Goal: Task Accomplishment & Management: Complete application form

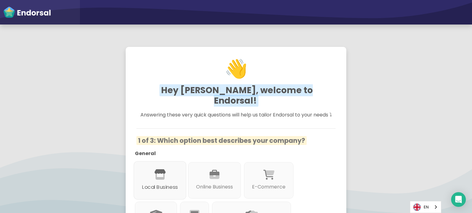
click at [154, 170] on icon at bounding box center [160, 175] width 12 height 10
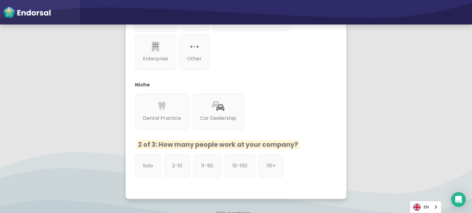
scroll to position [246, 0]
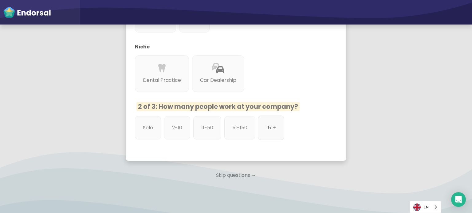
click at [269, 122] on div "151+" at bounding box center [271, 128] width 26 height 25
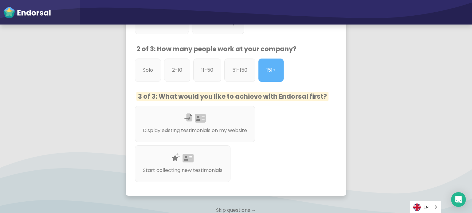
scroll to position [307, 0]
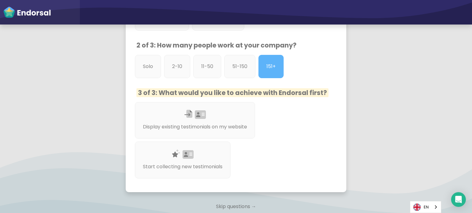
click at [227, 200] on p "Skip questions →" at bounding box center [236, 207] width 221 height 14
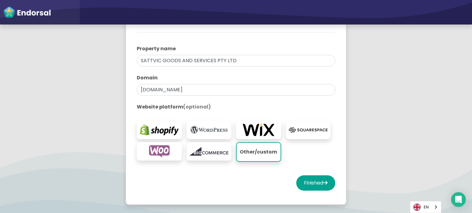
scroll to position [123, 0]
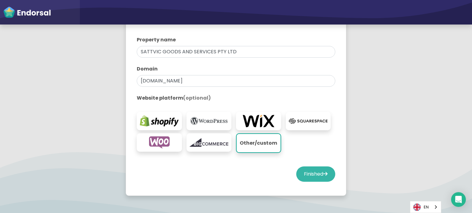
click at [308, 173] on button "Finished" at bounding box center [315, 174] width 39 height 15
select select "14"
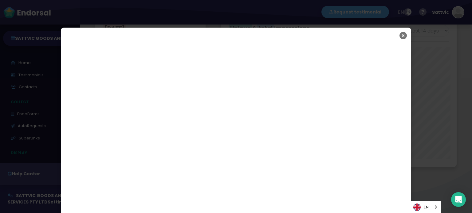
click at [403, 33] on icon "Close" at bounding box center [402, 35] width 7 height 15
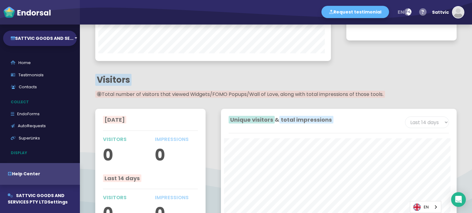
scroll to position [464, 0]
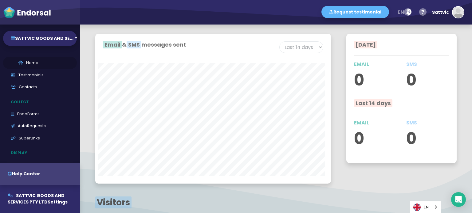
click at [47, 63] on link "Home" at bounding box center [40, 63] width 74 height 12
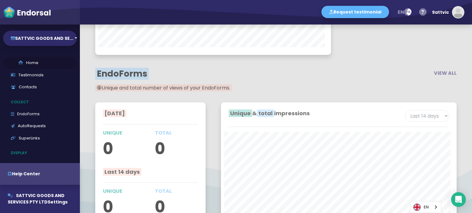
select select "14"
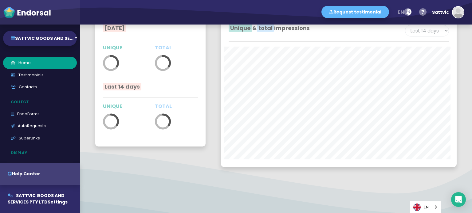
scroll to position [0, 0]
click at [58, 43] on button "SATTVIC GOODS AND SE..." at bounding box center [40, 38] width 74 height 15
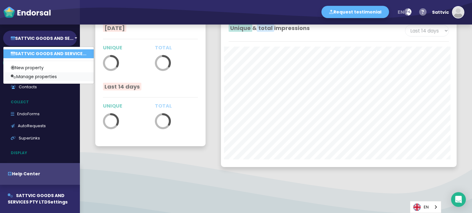
click at [59, 73] on link "Manage properties" at bounding box center [48, 76] width 90 height 9
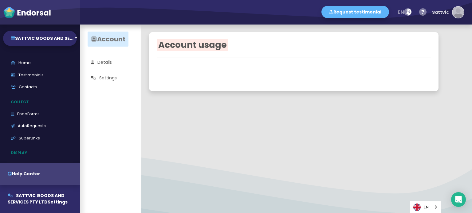
click at [457, 14] on img "button" at bounding box center [457, 12] width 11 height 11
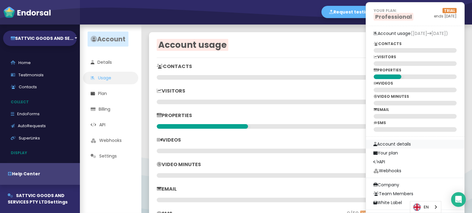
click at [409, 146] on link "Account details" at bounding box center [415, 144] width 98 height 9
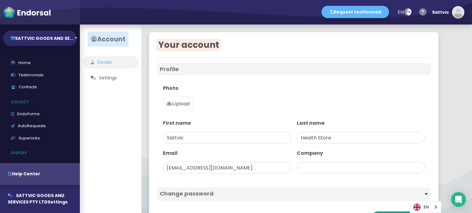
type input "SATTVIC GOODS AND SERVICES PTY LTD"
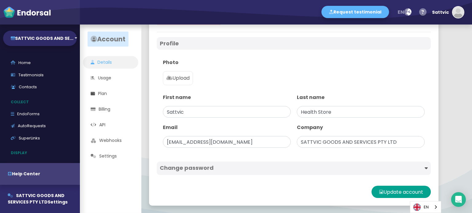
click at [176, 76] on p "Upload" at bounding box center [177, 78] width 23 height 7
click at [0, 0] on input "Upload" at bounding box center [0, 0] width 0 height 0
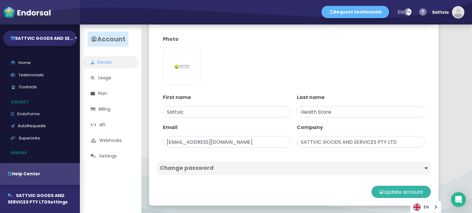
click at [388, 196] on button "Update account" at bounding box center [400, 192] width 59 height 12
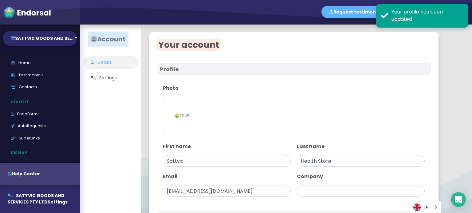
type input "SATTVIC GOODS AND SERVICES PTY LTD"
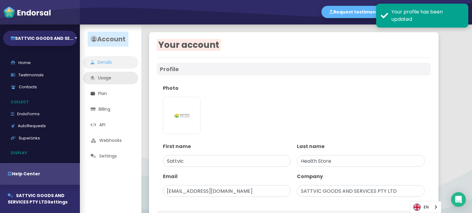
click at [117, 77] on link "Usage" at bounding box center [110, 78] width 55 height 13
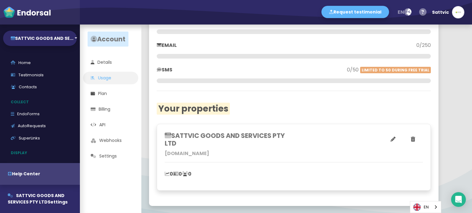
click at [217, 137] on h3 "SATTVIC GOODS AND SERVICES PTY LTD" at bounding box center [229, 139] width 129 height 15
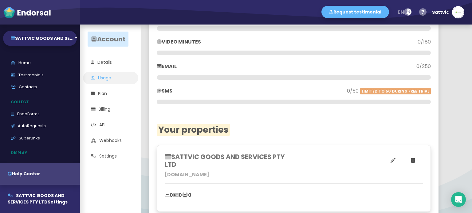
scroll to position [144, 0]
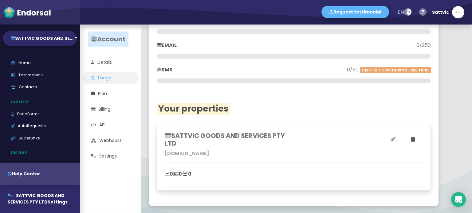
click at [392, 139] on icon at bounding box center [392, 139] width 5 height 5
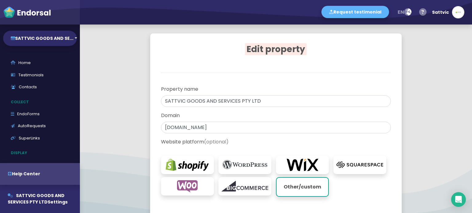
scroll to position [68, 0]
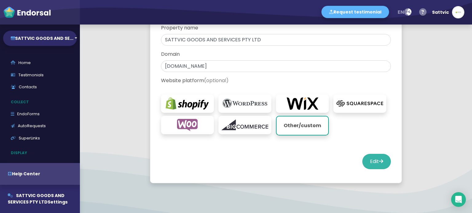
click at [373, 166] on button "Edit" at bounding box center [376, 161] width 29 height 15
select select "14"
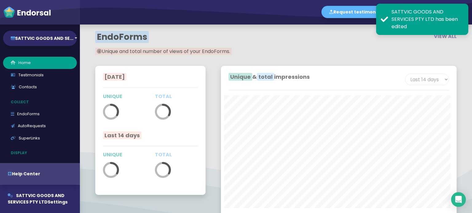
scroll to position [1071, 0]
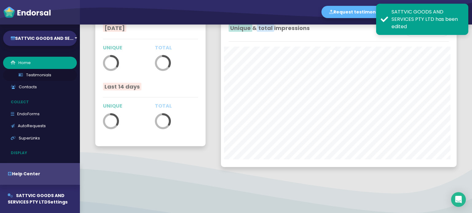
click at [47, 76] on link "Testimonials" at bounding box center [40, 75] width 74 height 12
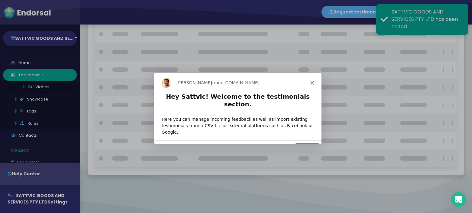
click at [42, 87] on div "Product tour overlay" at bounding box center [236, 106] width 472 height 213
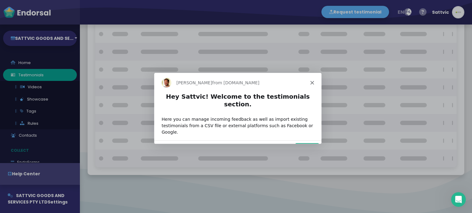
click at [312, 84] on div "[PERSON_NAME] from [DOMAIN_NAME]" at bounding box center [237, 82] width 167 height 20
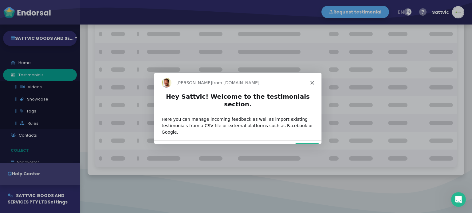
checkbox input "true"
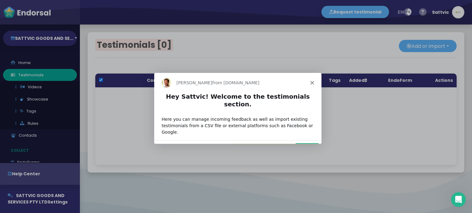
click at [311, 81] on polygon "Close" at bounding box center [312, 82] width 4 height 4
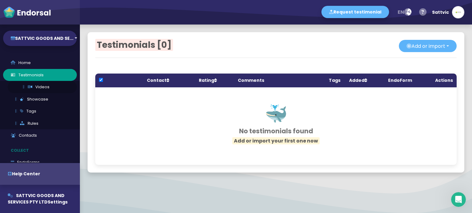
click at [57, 87] on link "Videos" at bounding box center [42, 87] width 69 height 12
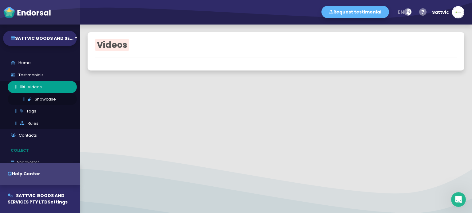
click at [45, 99] on link "Showcase" at bounding box center [42, 99] width 69 height 12
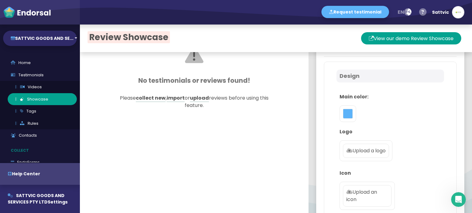
scroll to position [61, 0]
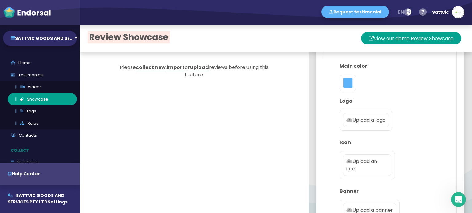
click at [347, 117] on p "Upload a logo" at bounding box center [365, 120] width 39 height 7
click at [0, 0] on input "Upload a logo" at bounding box center [0, 0] width 0 height 0
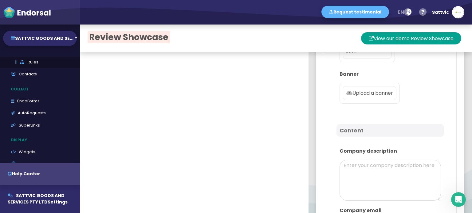
scroll to position [123, 0]
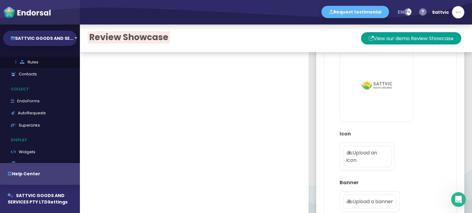
click at [363, 155] on p "Upload an icon" at bounding box center [367, 157] width 42 height 15
click at [0, 0] on input "Upload an icon" at bounding box center [0, 0] width 0 height 0
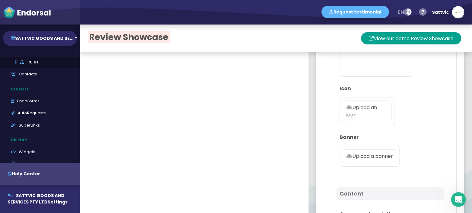
scroll to position [154, 0]
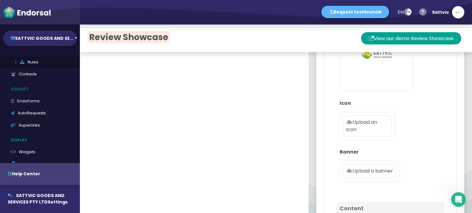
click at [360, 131] on p "Upload an icon" at bounding box center [367, 126] width 42 height 15
click at [0, 0] on input "Upload an icon" at bounding box center [0, 0] width 0 height 0
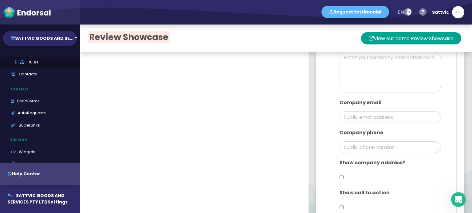
scroll to position [399, 0]
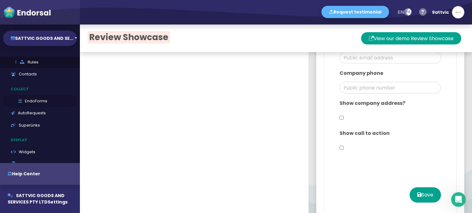
click at [43, 100] on link "EndoForms" at bounding box center [40, 101] width 74 height 12
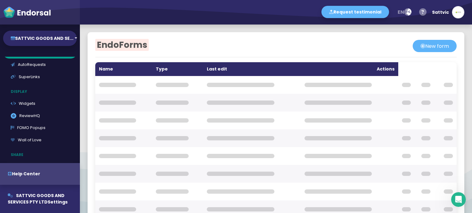
scroll to position [13, 0]
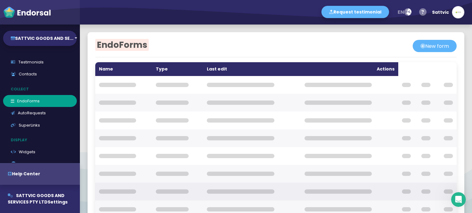
click at [104, 189] on th at bounding box center [124, 192] width 57 height 18
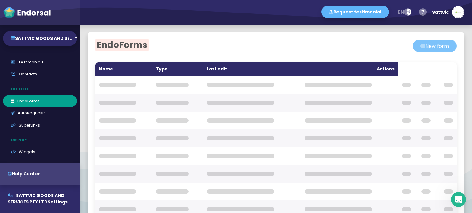
click at [427, 48] on button "New form" at bounding box center [435, 46] width 44 height 12
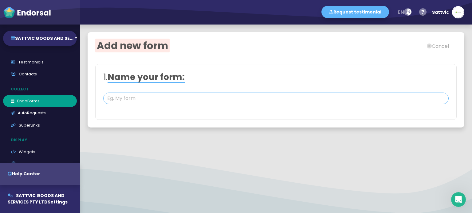
click at [151, 102] on input "text" at bounding box center [275, 99] width 345 height 12
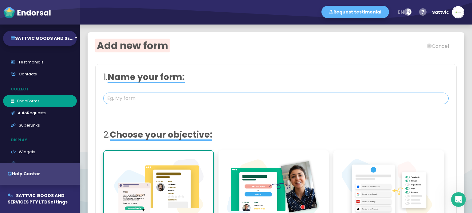
paste input "SATTVIC GOODS AND SERVICES PTY LTD"
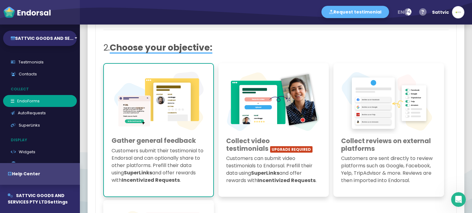
scroll to position [123, 0]
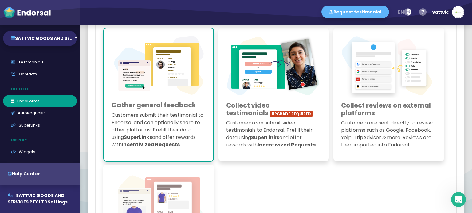
type input "SATTVIC GOODS AND SERVICES PTY LTD"
click at [184, 113] on p "Customers submit their testimonial to Endorsal and can optionally share to othe…" at bounding box center [159, 130] width 94 height 37
click at [186, 81] on img at bounding box center [159, 67] width 94 height 63
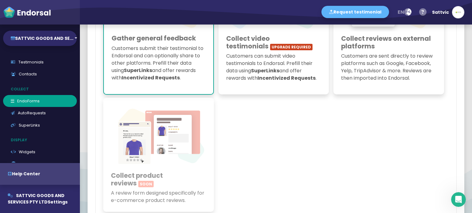
scroll to position [282, 0]
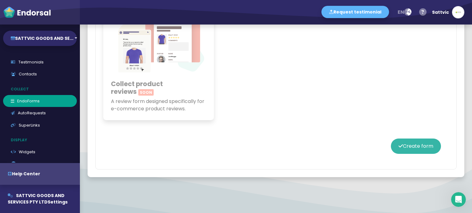
click at [402, 146] on button "Create form" at bounding box center [416, 146] width 50 height 15
click at [410, 147] on button "Create form" at bounding box center [416, 146] width 50 height 15
click at [405, 143] on button "Create form" at bounding box center [416, 146] width 50 height 15
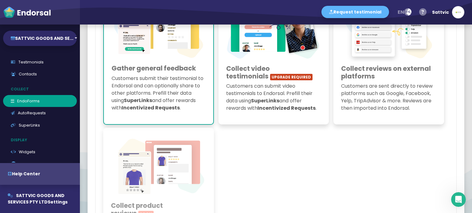
scroll to position [67, 0]
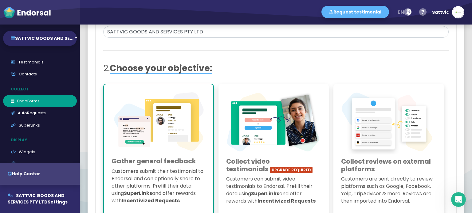
click at [150, 155] on div at bounding box center [159, 156] width 94 height 3
click at [260, 159] on h3 "Collect video testimonials UPGRADE REQUIRED" at bounding box center [273, 165] width 95 height 15
click at [194, 148] on img at bounding box center [159, 123] width 94 height 63
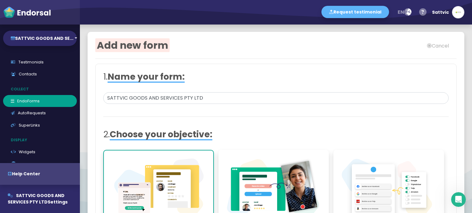
scroll to position [0, 0]
click at [193, 137] on span "Choose your objective:" at bounding box center [161, 135] width 103 height 12
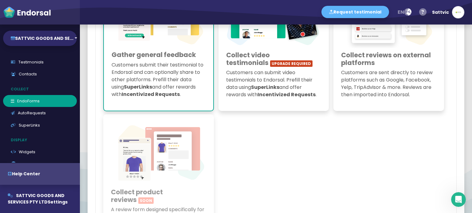
scroll to position [184, 0]
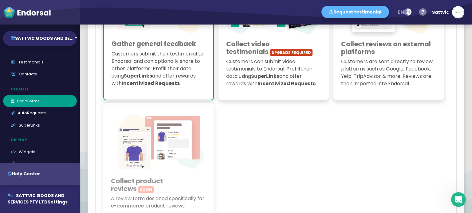
click at [187, 96] on div "Gather general feedback Customers submit their testimonial to Endorsal and can …" at bounding box center [158, 33] width 111 height 134
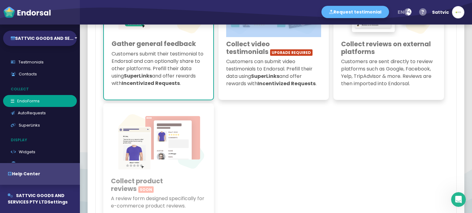
click at [187, 96] on div "Gather general feedback Customers submit their testimonial to Endorsal and can …" at bounding box center [158, 33] width 111 height 134
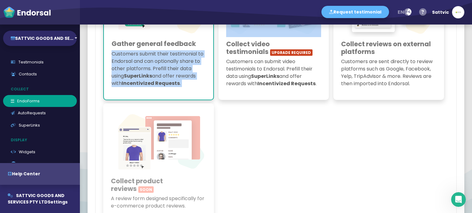
click at [187, 96] on div "Gather general feedback Customers submit their testimonial to Endorsal and can …" at bounding box center [158, 33] width 111 height 134
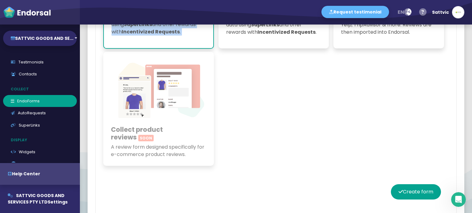
scroll to position [282, 0]
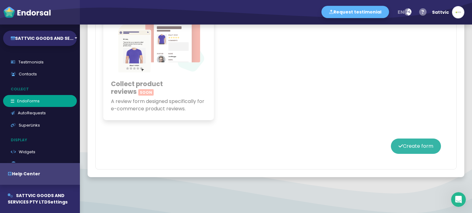
click at [404, 145] on button "Create form" at bounding box center [416, 146] width 50 height 15
click at [398, 144] on icon at bounding box center [400, 146] width 4 height 5
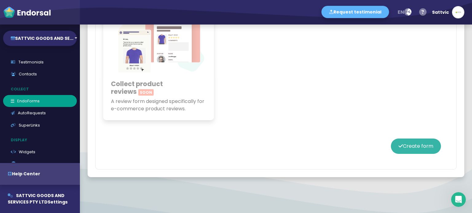
click at [398, 144] on icon at bounding box center [400, 146] width 4 height 5
click at [391, 145] on button "Create form" at bounding box center [416, 146] width 50 height 15
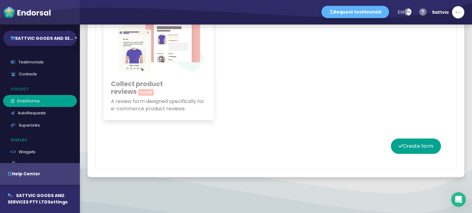
click at [383, 141] on div "Create form" at bounding box center [275, 146] width 345 height 31
click at [391, 141] on button "Create form" at bounding box center [416, 146] width 50 height 15
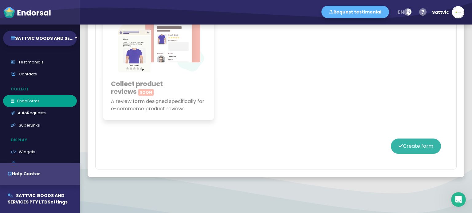
click at [391, 141] on button "Create form" at bounding box center [416, 146] width 50 height 15
click at [398, 144] on icon at bounding box center [400, 146] width 4 height 5
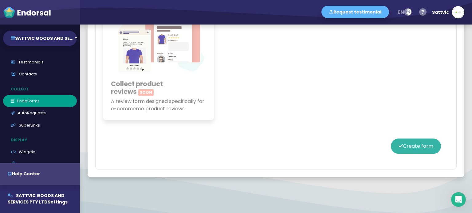
click at [416, 148] on button "Create form" at bounding box center [416, 146] width 50 height 15
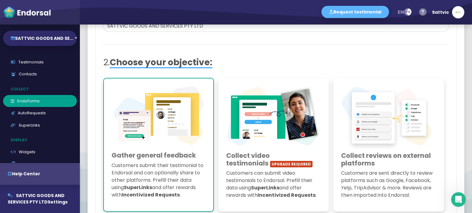
scroll to position [67, 0]
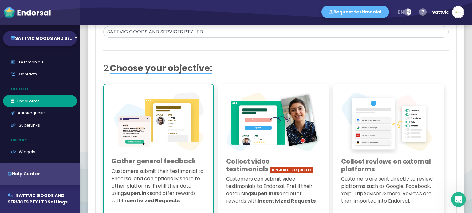
click at [243, 137] on img at bounding box center [273, 123] width 95 height 63
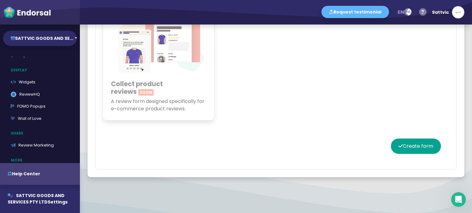
scroll to position [80, 0]
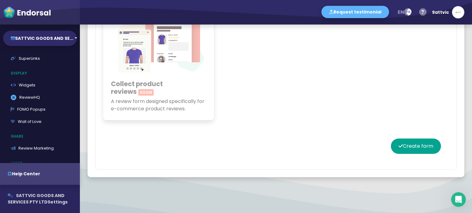
click at [42, 202] on span "SATTVIC GOODS AND SERVICES PTY LTD" at bounding box center [36, 199] width 57 height 13
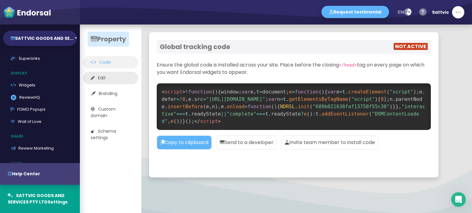
click at [115, 80] on link "Edit" at bounding box center [110, 78] width 55 height 13
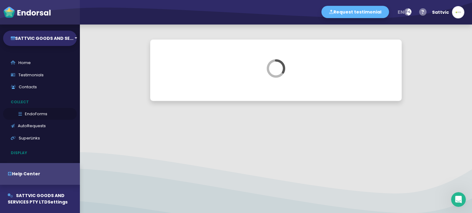
click at [45, 111] on link "EndoForms" at bounding box center [40, 114] width 74 height 12
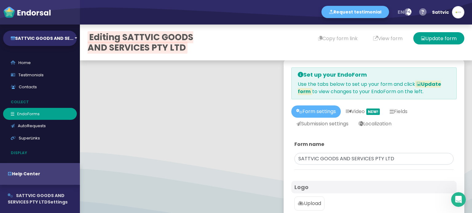
type input "#5DB3F9"
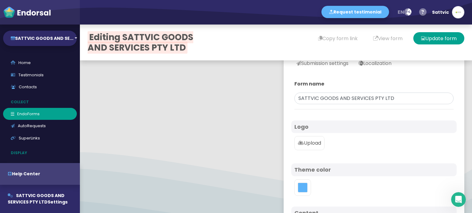
scroll to position [61, 0]
click at [312, 145] on p "Upload" at bounding box center [309, 142] width 23 height 7
click at [0, 0] on input "Upload" at bounding box center [0, 0] width 0 height 0
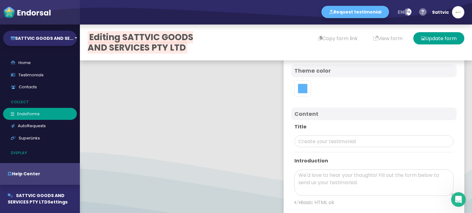
scroll to position [215, 0]
click at [305, 144] on input "text" at bounding box center [373, 141] width 159 height 12
paste input "SATTVIC GOODS AND SERVICES PTY LTD"
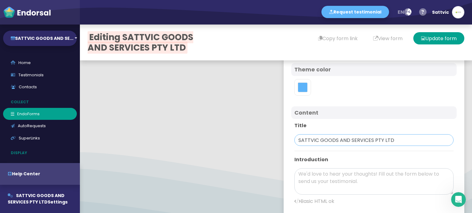
type input "SATTVIC GOODS AND SERVICES PTY LTD"
click at [316, 178] on textarea at bounding box center [373, 182] width 159 height 26
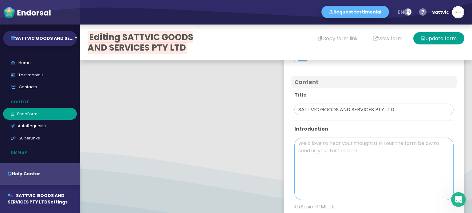
drag, startPoint x: 442, startPoint y: 163, endPoint x: 437, endPoint y: 207, distance: 44.5
click at [437, 201] on textarea at bounding box center [373, 169] width 159 height 63
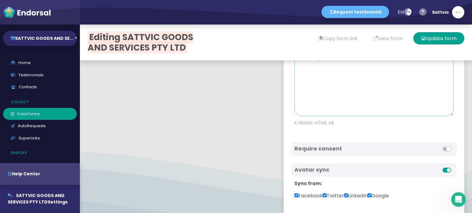
click at [321, 96] on textarea at bounding box center [373, 81] width 159 height 71
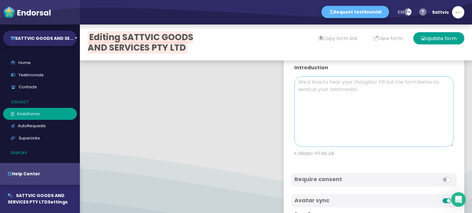
paste textarea "Are you looking for a natural way to improve the health of your hair? The ideal…"
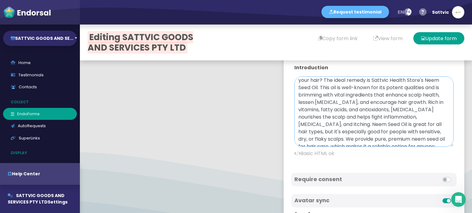
scroll to position [0, 0]
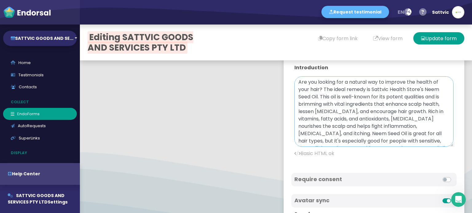
drag, startPoint x: 419, startPoint y: 90, endPoint x: 334, endPoint y: 100, distance: 85.7
click at [335, 100] on textarea "Are you looking for a natural way to improve the health of your hair? The ideal…" at bounding box center [373, 111] width 159 height 71
click at [409, 118] on textarea "Are you looking for a natural way to improve the health of your hair? The ideal…" at bounding box center [373, 111] width 159 height 71
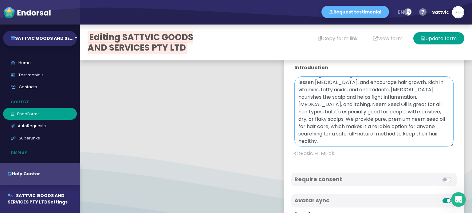
drag, startPoint x: 407, startPoint y: 117, endPoint x: 318, endPoint y: 126, distance: 89.5
click at [318, 126] on textarea "Are you looking for a natural way to improve the health of your hair? The ideal…" at bounding box center [373, 111] width 159 height 71
click at [319, 155] on p "Basic HTML ok" at bounding box center [373, 153] width 159 height 7
click at [294, 153] on icon at bounding box center [297, 153] width 6 height 5
click at [295, 153] on icon at bounding box center [297, 153] width 6 height 5
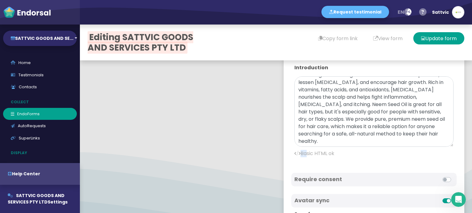
click at [295, 153] on icon at bounding box center [297, 153] width 6 height 5
click at [297, 154] on p "Basic HTML ok" at bounding box center [373, 153] width 159 height 7
click at [304, 153] on p "Basic HTML ok" at bounding box center [373, 153] width 159 height 7
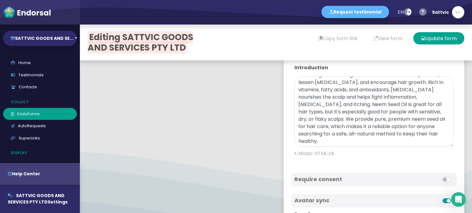
click at [335, 154] on p "Basic HTML ok" at bounding box center [373, 153] width 159 height 7
drag, startPoint x: 408, startPoint y: 118, endPoint x: 362, endPoint y: 126, distance: 46.6
click at [382, 126] on textarea "Are you looking for a natural way to improve the health of your hair? The ideal…" at bounding box center [373, 111] width 159 height 71
click at [381, 126] on textarea "Are you looking for a natural way to improve the health of your hair? The ideal…" at bounding box center [373, 111] width 159 height 71
click at [352, 149] on div at bounding box center [373, 148] width 159 height 3
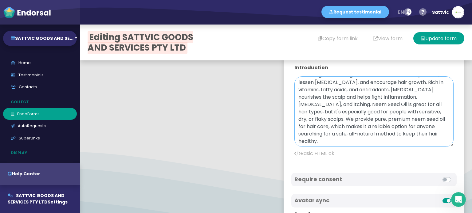
drag, startPoint x: 408, startPoint y: 120, endPoint x: 319, endPoint y: 129, distance: 89.2
click at [319, 129] on textarea "Are you looking for a natural way to improve the health of your hair? The ideal…" at bounding box center [373, 111] width 159 height 71
drag, startPoint x: 408, startPoint y: 119, endPoint x: 318, endPoint y: 129, distance: 90.8
click at [318, 129] on textarea "Are you looking for a natural way to improve the health of your hair? The ideal…" at bounding box center [373, 111] width 159 height 71
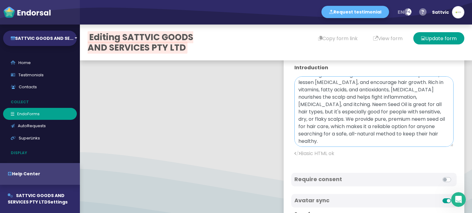
paste textarea "<a href="[URL][DOMAIN_NAME]">Neem</a> <b>Neem Seed Oil For Hair</b>"
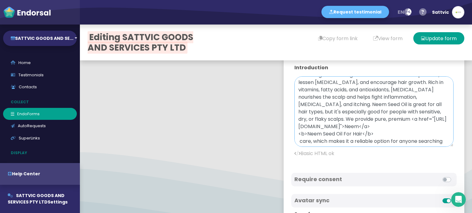
scroll to position [51, 0]
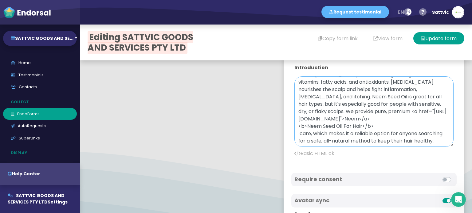
click at [294, 122] on textarea "Are you looking for a natural way to improve the health of your hair? The ideal…" at bounding box center [373, 111] width 159 height 71
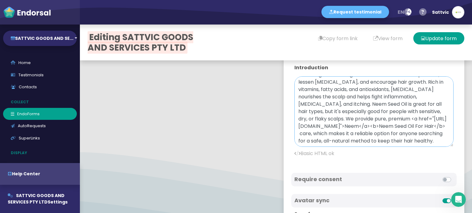
scroll to position [44, 0]
click at [294, 127] on textarea "Are you looking for a natural way to improve the health of your hair? The ideal…" at bounding box center [373, 111] width 159 height 71
click at [406, 112] on textarea "Are you looking for a natural way to improve the health of your hair? The ideal…" at bounding box center [373, 111] width 159 height 71
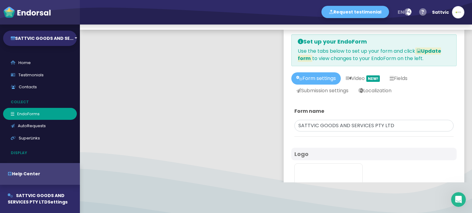
scroll to position [0, 0]
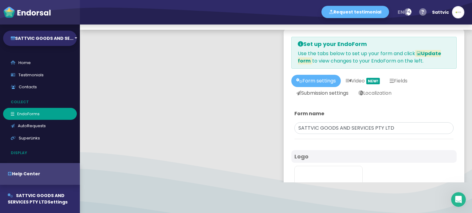
click at [322, 95] on link "Submission settings" at bounding box center [322, 93] width 62 height 12
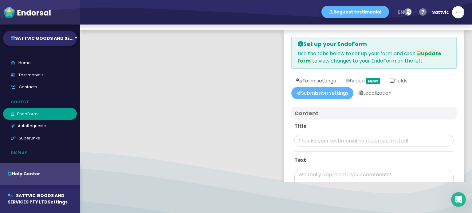
click at [322, 83] on link "Form settings" at bounding box center [315, 81] width 49 height 12
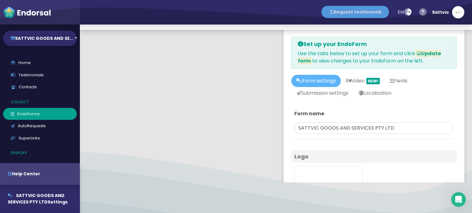
click at [360, 14] on button "Request testimonial" at bounding box center [355, 12] width 68 height 12
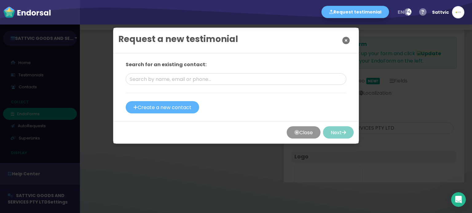
click at [343, 40] on icon "Close" at bounding box center [345, 40] width 7 height 15
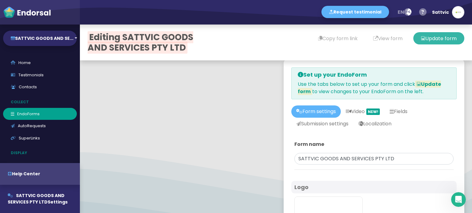
click at [445, 40] on button "Update form" at bounding box center [438, 38] width 51 height 12
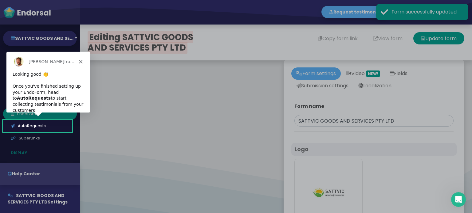
click at [79, 61] on icon "Close" at bounding box center [81, 62] width 4 height 4
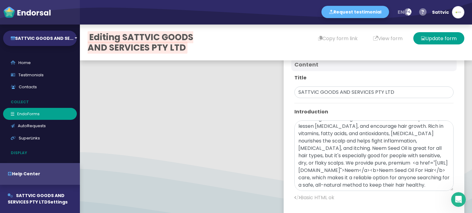
scroll to position [276, 0]
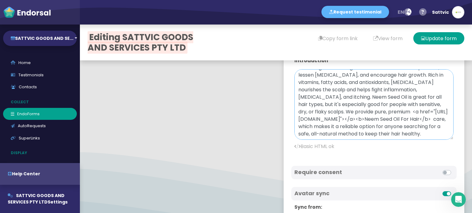
drag, startPoint x: 427, startPoint y: 114, endPoint x: 413, endPoint y: 114, distance: 14.7
click at [413, 114] on textarea "Are you looking for a natural way to improve the health of your hair? The ideal…" at bounding box center [373, 104] width 159 height 71
click at [437, 36] on button "Update form" at bounding box center [438, 38] width 51 height 12
click at [304, 147] on p "Basic HTML ok" at bounding box center [373, 146] width 159 height 7
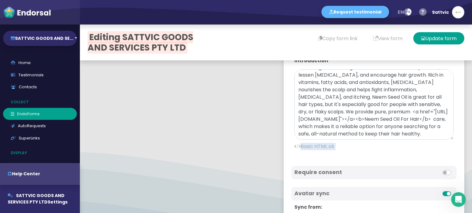
click at [304, 147] on p "Basic HTML ok" at bounding box center [373, 146] width 159 height 7
click at [291, 149] on div "Title SATTVIC GOODS AND SERVICES PTY LTD Introduction Are you looking for a nat…" at bounding box center [373, 89] width 165 height 139
drag, startPoint x: 407, startPoint y: 104, endPoint x: 370, endPoint y: 121, distance: 41.1
click at [370, 121] on textarea "Are you looking for a natural way to improve the health of your hair? The ideal…" at bounding box center [373, 104] width 159 height 71
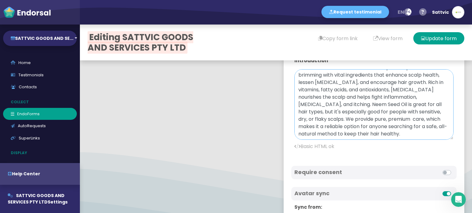
scroll to position [22, 0]
paste textarea "<a href="[URL][DOMAIN_NAME]"><b>Neem Seed Oil For Hair</b></a>"
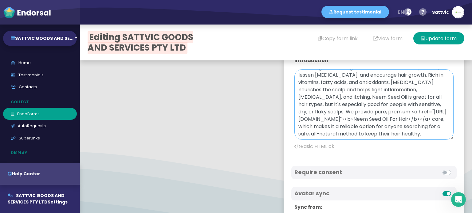
scroll to position [37, 0]
type textarea "Are you looking for a natural way to improve the health of your hair? The ideal…"
click at [434, 36] on button "Update form" at bounding box center [438, 38] width 51 height 12
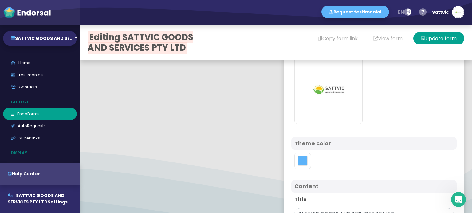
scroll to position [31, 0]
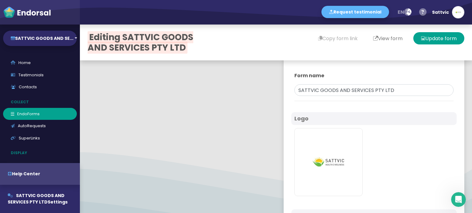
click at [369, 37] on button "View form" at bounding box center [387, 38] width 45 height 12
click at [461, 12] on img "button" at bounding box center [457, 12] width 11 height 11
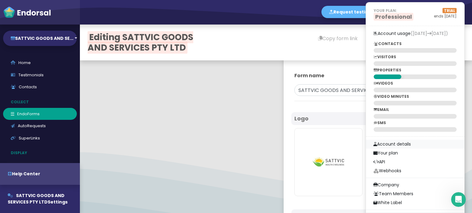
click at [390, 142] on link "Account details" at bounding box center [415, 144] width 98 height 9
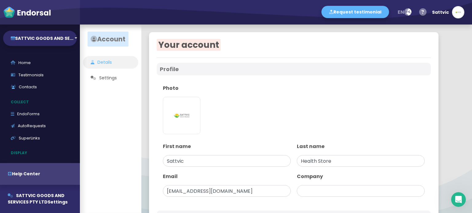
type input "SATTVIC GOODS AND SERVICES PTY LTD"
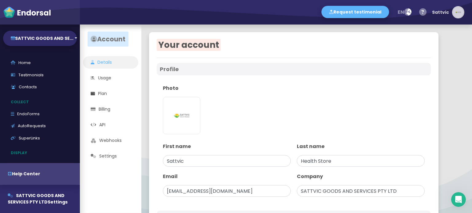
click at [457, 12] on img "button" at bounding box center [457, 12] width 11 height 11
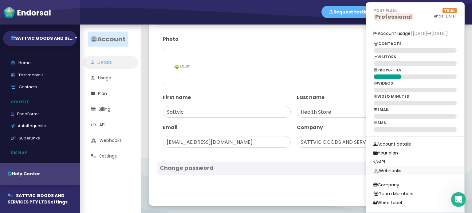
scroll to position [49, 0]
click at [388, 181] on link "Company" at bounding box center [415, 185] width 98 height 9
select select
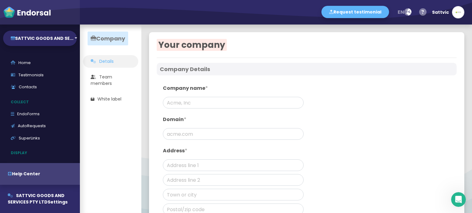
type input "SATTVIC GOODS AND SERVICES PTY LTD"
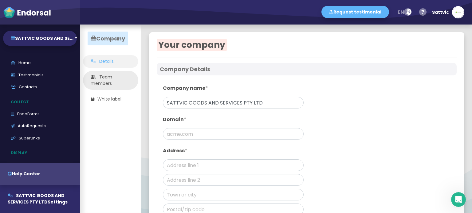
click at [117, 85] on link "Team members" at bounding box center [110, 80] width 55 height 19
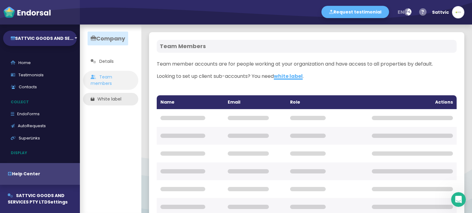
click at [113, 96] on link "White label" at bounding box center [110, 99] width 55 height 13
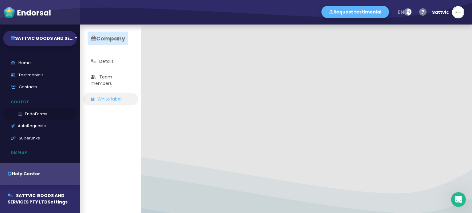
click at [31, 117] on link "EndoForms" at bounding box center [40, 114] width 74 height 12
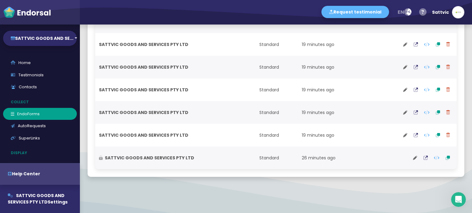
scroll to position [499, 0]
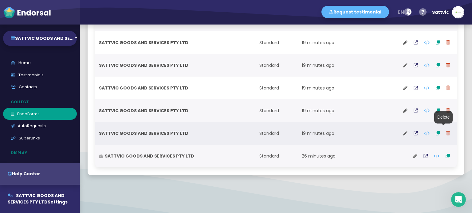
click at [446, 132] on button at bounding box center [448, 133] width 10 height 15
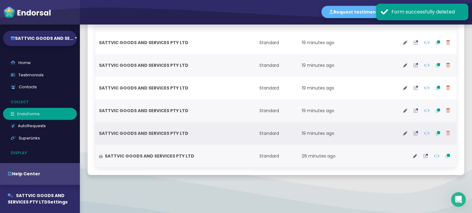
click at [446, 132] on icon at bounding box center [448, 133] width 4 height 4
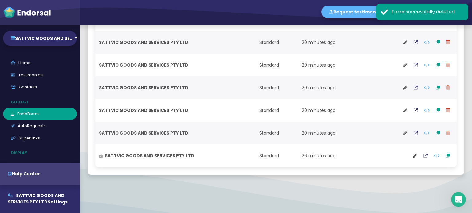
scroll to position [477, 0]
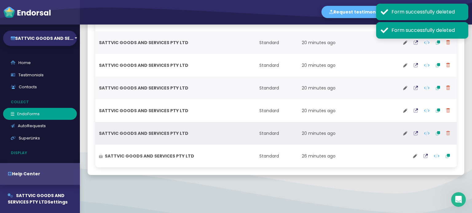
click at [446, 134] on icon at bounding box center [448, 133] width 4 height 4
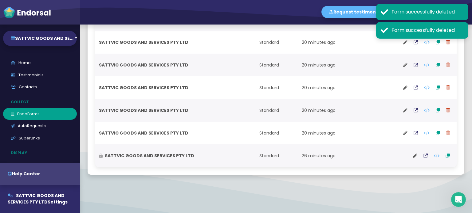
scroll to position [454, 0]
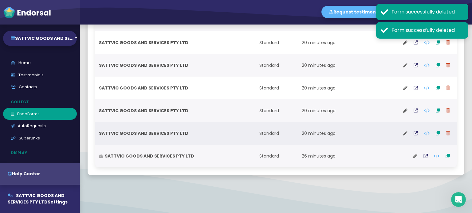
click at [446, 135] on icon at bounding box center [448, 133] width 4 height 4
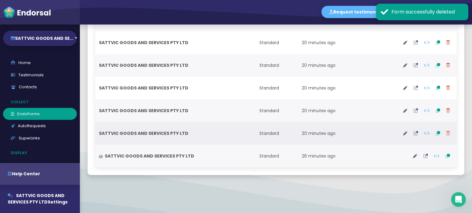
click at [446, 135] on icon at bounding box center [448, 133] width 4 height 4
click at [447, 134] on button at bounding box center [448, 133] width 10 height 15
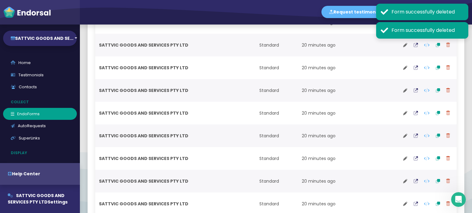
scroll to position [431, 0]
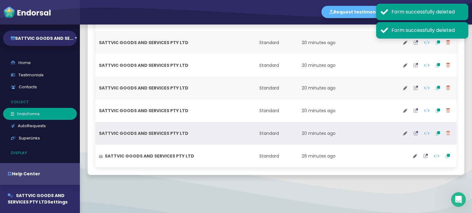
click at [446, 133] on icon at bounding box center [448, 133] width 4 height 4
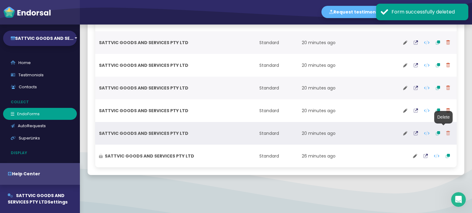
click at [446, 135] on button at bounding box center [448, 133] width 10 height 15
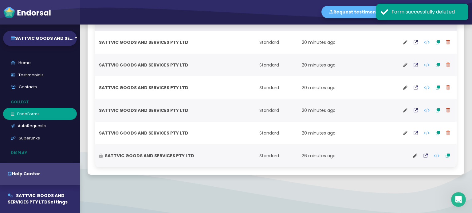
scroll to position [409, 0]
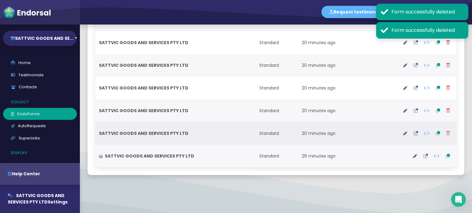
click at [443, 132] on button at bounding box center [448, 133] width 10 height 15
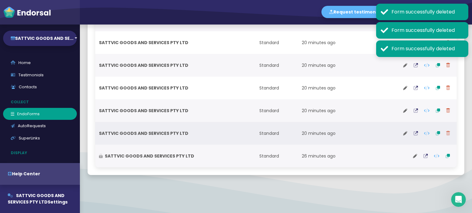
scroll to position [386, 0]
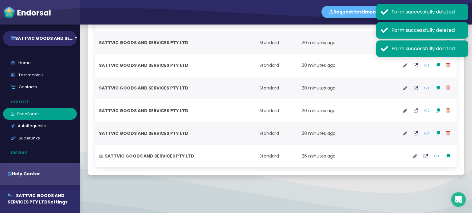
click at [446, 133] on icon at bounding box center [448, 133] width 4 height 4
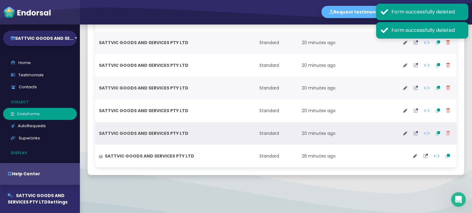
click at [445, 132] on button at bounding box center [448, 133] width 10 height 15
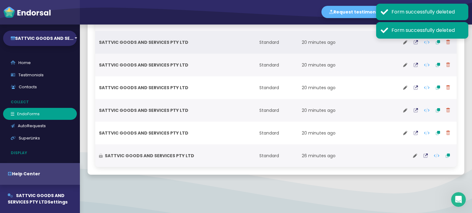
scroll to position [363, 0]
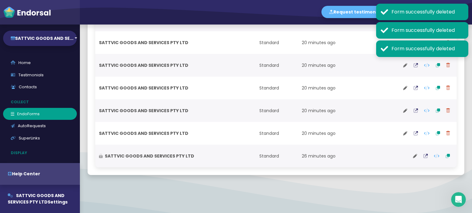
click at [445, 130] on button at bounding box center [448, 133] width 10 height 15
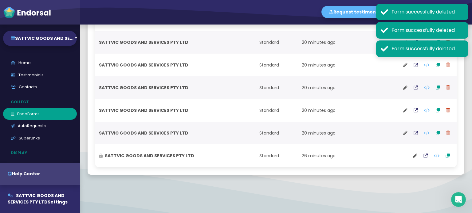
scroll to position [340, 0]
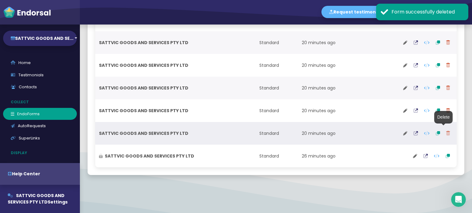
click at [446, 134] on icon at bounding box center [448, 133] width 4 height 4
click at [446, 135] on icon at bounding box center [448, 133] width 4 height 4
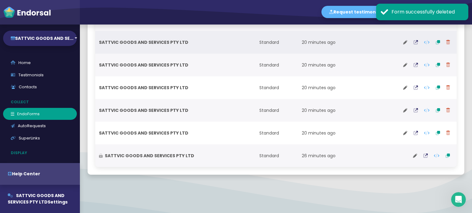
scroll to position [318, 0]
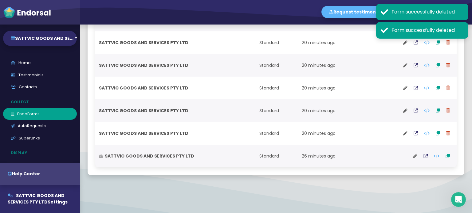
click at [446, 135] on icon at bounding box center [448, 133] width 4 height 4
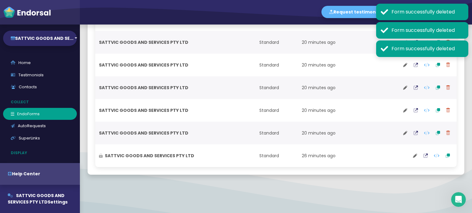
scroll to position [295, 0]
click at [449, 136] on td at bounding box center [409, 133] width 94 height 23
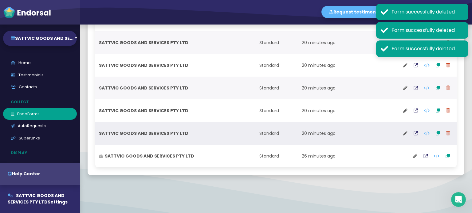
click at [443, 134] on button at bounding box center [448, 133] width 10 height 15
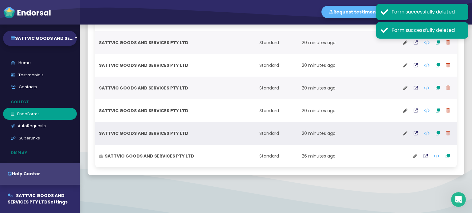
click at [443, 130] on button at bounding box center [448, 133] width 10 height 15
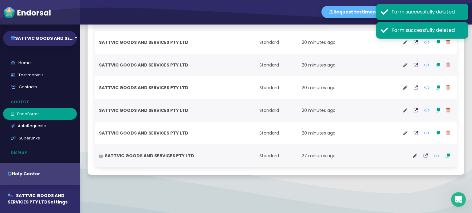
scroll to position [272, 0]
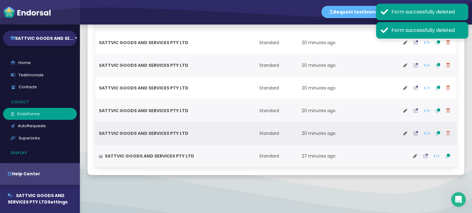
click at [445, 130] on button at bounding box center [448, 133] width 10 height 15
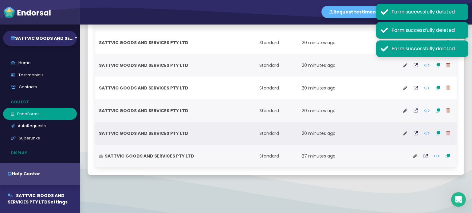
click at [443, 132] on button at bounding box center [448, 133] width 10 height 15
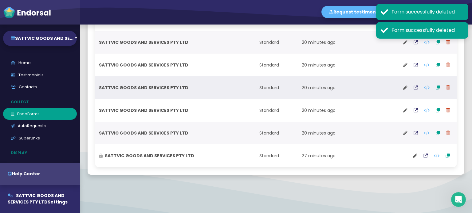
scroll to position [249, 0]
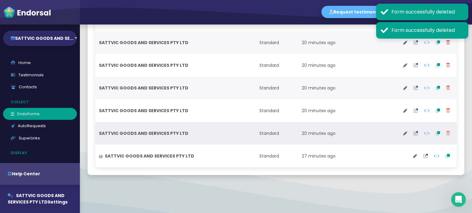
click at [445, 134] on button at bounding box center [448, 133] width 10 height 15
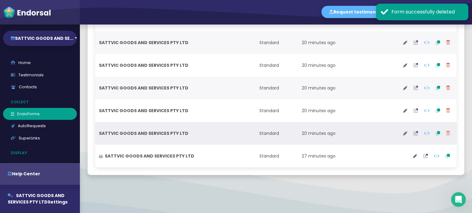
click at [446, 132] on icon at bounding box center [448, 133] width 4 height 4
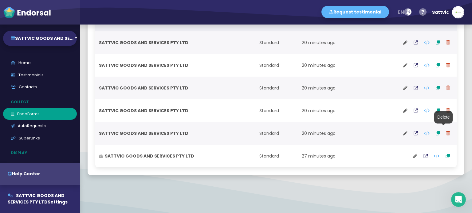
drag, startPoint x: 444, startPoint y: 133, endPoint x: 258, endPoint y: 26, distance: 214.0
click at [446, 133] on icon at bounding box center [448, 133] width 4 height 4
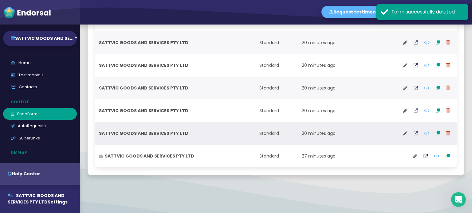
scroll to position [227, 0]
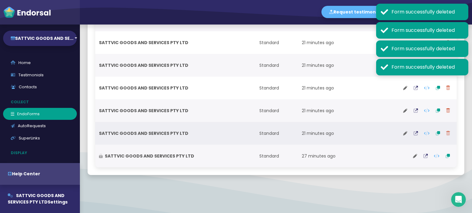
click at [446, 134] on icon at bounding box center [448, 133] width 4 height 4
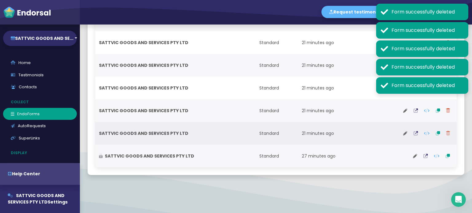
scroll to position [204, 0]
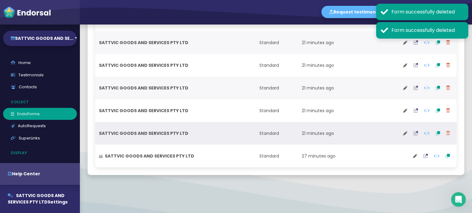
click at [446, 135] on button at bounding box center [448, 133] width 10 height 15
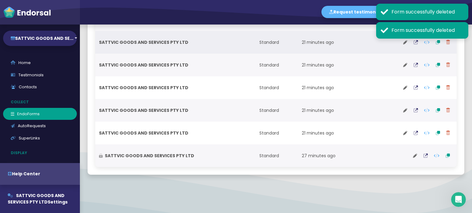
scroll to position [181, 0]
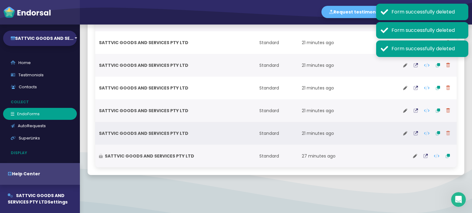
click at [446, 132] on icon at bounding box center [448, 133] width 4 height 4
click at [443, 132] on button at bounding box center [448, 133] width 10 height 15
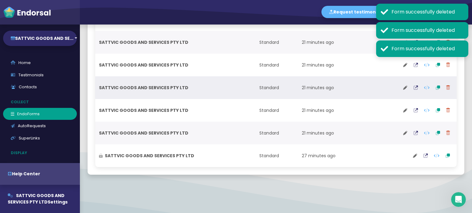
scroll to position [159, 0]
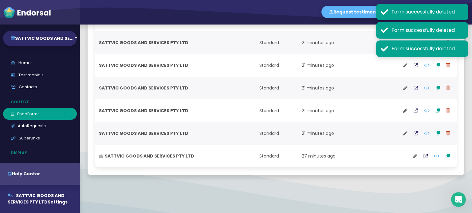
click at [444, 135] on button at bounding box center [448, 133] width 10 height 15
drag, startPoint x: 446, startPoint y: 134, endPoint x: 256, endPoint y: 23, distance: 220.0
click at [446, 134] on button at bounding box center [448, 133] width 10 height 15
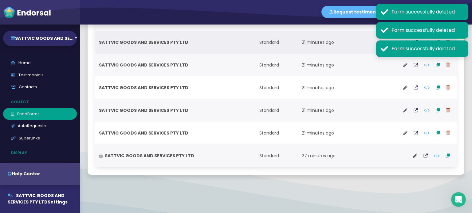
scroll to position [136, 0]
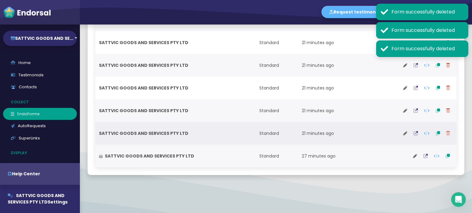
click at [446, 131] on icon at bounding box center [448, 133] width 4 height 4
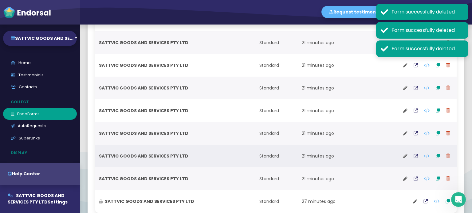
scroll to position [113, 0]
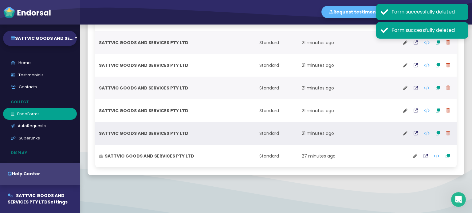
click at [443, 132] on button at bounding box center [448, 133] width 10 height 15
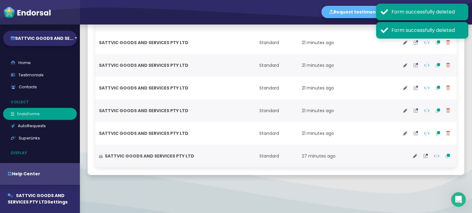
click at [446, 135] on icon at bounding box center [448, 133] width 4 height 4
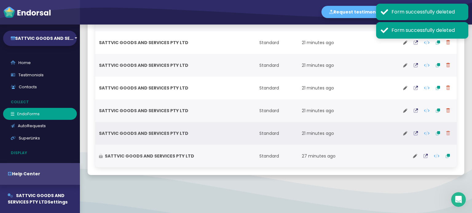
scroll to position [68, 0]
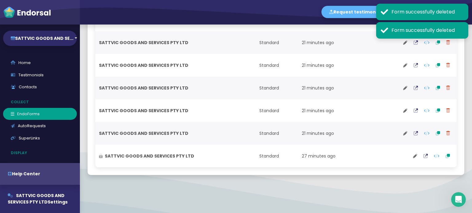
click at [445, 132] on button at bounding box center [448, 133] width 10 height 15
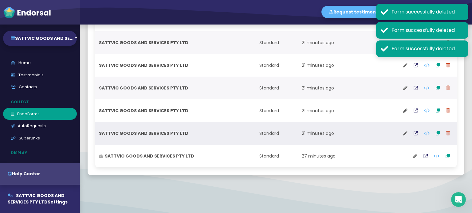
click at [446, 135] on icon at bounding box center [448, 133] width 4 height 4
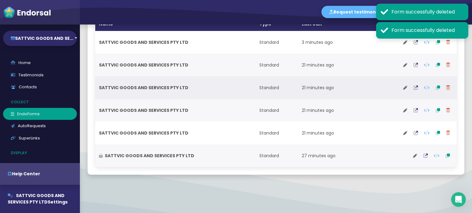
scroll to position [45, 0]
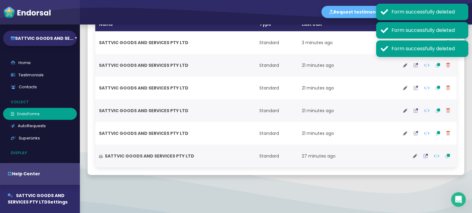
click at [446, 135] on button at bounding box center [448, 133] width 10 height 15
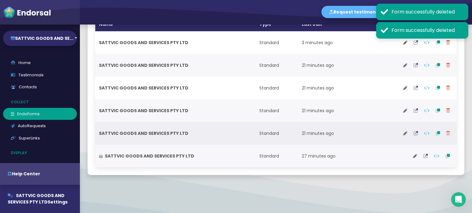
click at [445, 136] on button at bounding box center [448, 133] width 10 height 15
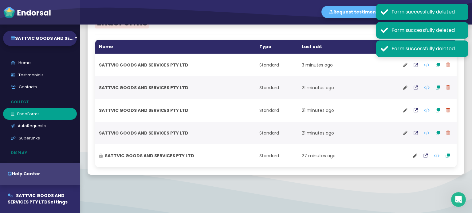
scroll to position [22, 0]
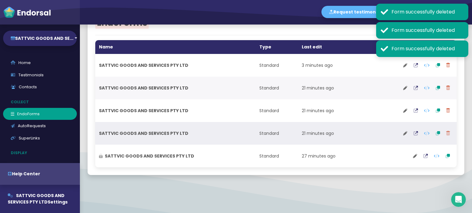
click at [446, 132] on icon at bounding box center [448, 133] width 4 height 4
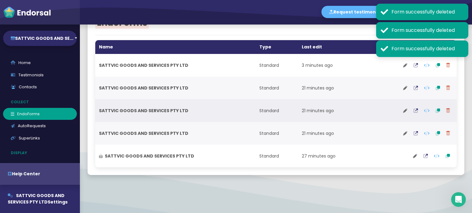
scroll to position [0, 0]
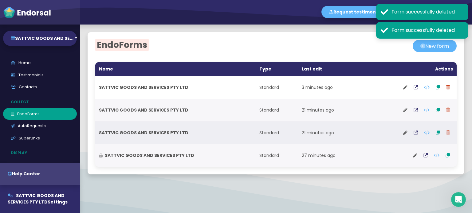
click at [446, 135] on icon at bounding box center [448, 133] width 4 height 4
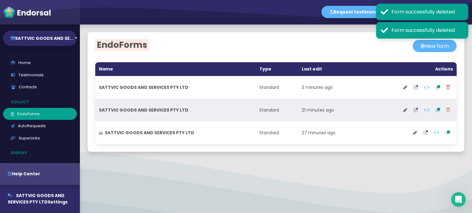
click at [443, 115] on button at bounding box center [448, 110] width 10 height 15
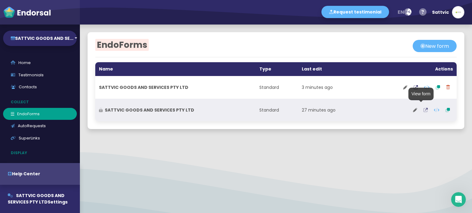
click at [420, 110] on button at bounding box center [425, 110] width 10 height 15
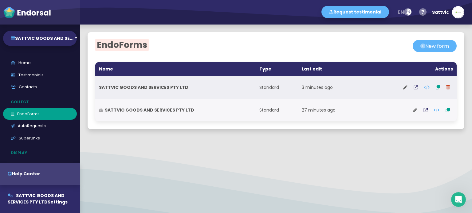
click at [410, 86] on button at bounding box center [415, 87] width 10 height 15
click at [403, 86] on button at bounding box center [405, 87] width 10 height 15
click at [403, 86] on div "EndoForms New form Name Type Last edit Actions SATTVIC GOODS AND SERVICES PTY L…" at bounding box center [276, 119] width 392 height 189
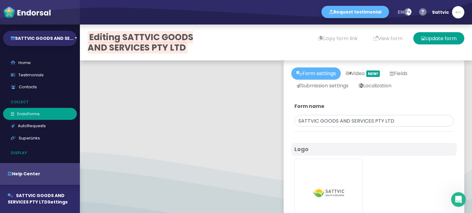
type input "#5DB3F9"
click at [356, 76] on link "Video NEW!" at bounding box center [363, 74] width 44 height 12
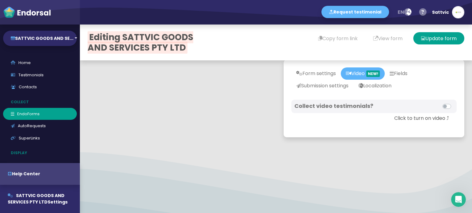
click at [453, 103] on label at bounding box center [453, 103] width 0 height 0
click at [0, 0] on input "checkbox" at bounding box center [0, 0] width 0 height 0
click at [453, 103] on label at bounding box center [453, 103] width 0 height 0
click at [0, 0] on input "checkbox" at bounding box center [0, 0] width 0 height 0
click at [453, 103] on label at bounding box center [453, 103] width 0 height 0
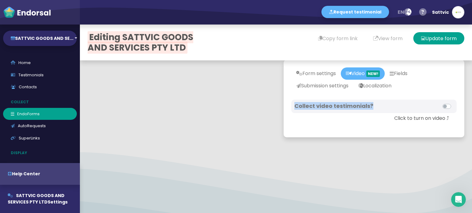
click at [0, 0] on input "checkbox" at bounding box center [0, 0] width 0 height 0
click at [453, 103] on label at bounding box center [453, 103] width 0 height 0
click at [0, 0] on input "checkbox" at bounding box center [0, 0] width 0 height 0
click at [453, 103] on label at bounding box center [453, 103] width 0 height 0
click at [0, 0] on input "checkbox" at bounding box center [0, 0] width 0 height 0
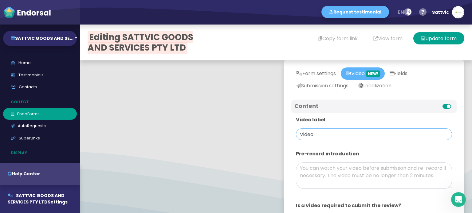
click at [324, 134] on input "Video" at bounding box center [374, 135] width 156 height 12
click at [334, 166] on textarea at bounding box center [374, 176] width 156 height 26
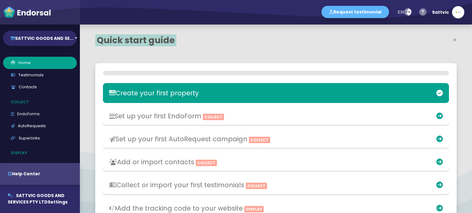
select select "14"
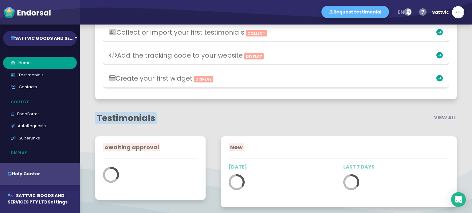
scroll to position [21, 0]
